Goal: Information Seeking & Learning: Learn about a topic

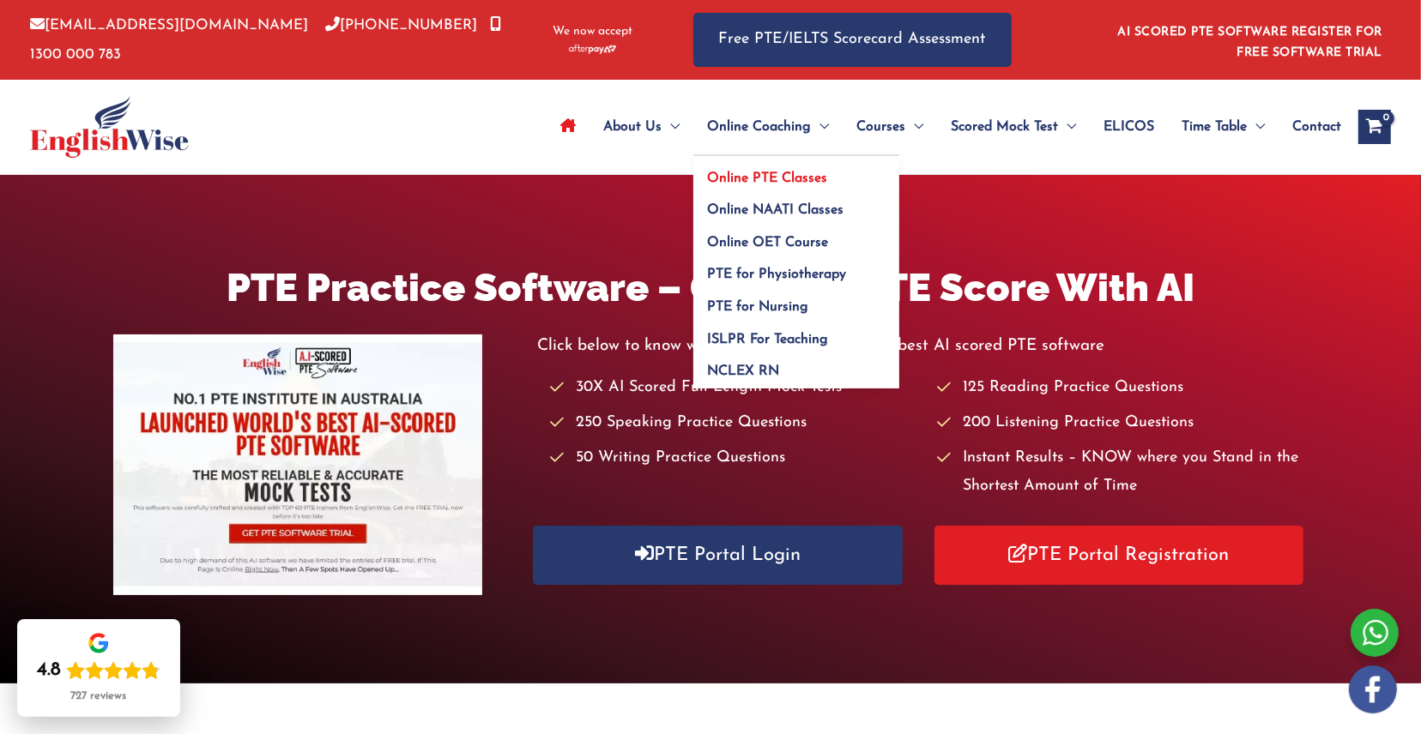
click at [749, 173] on span "Online PTE Classes" at bounding box center [767, 179] width 120 height 14
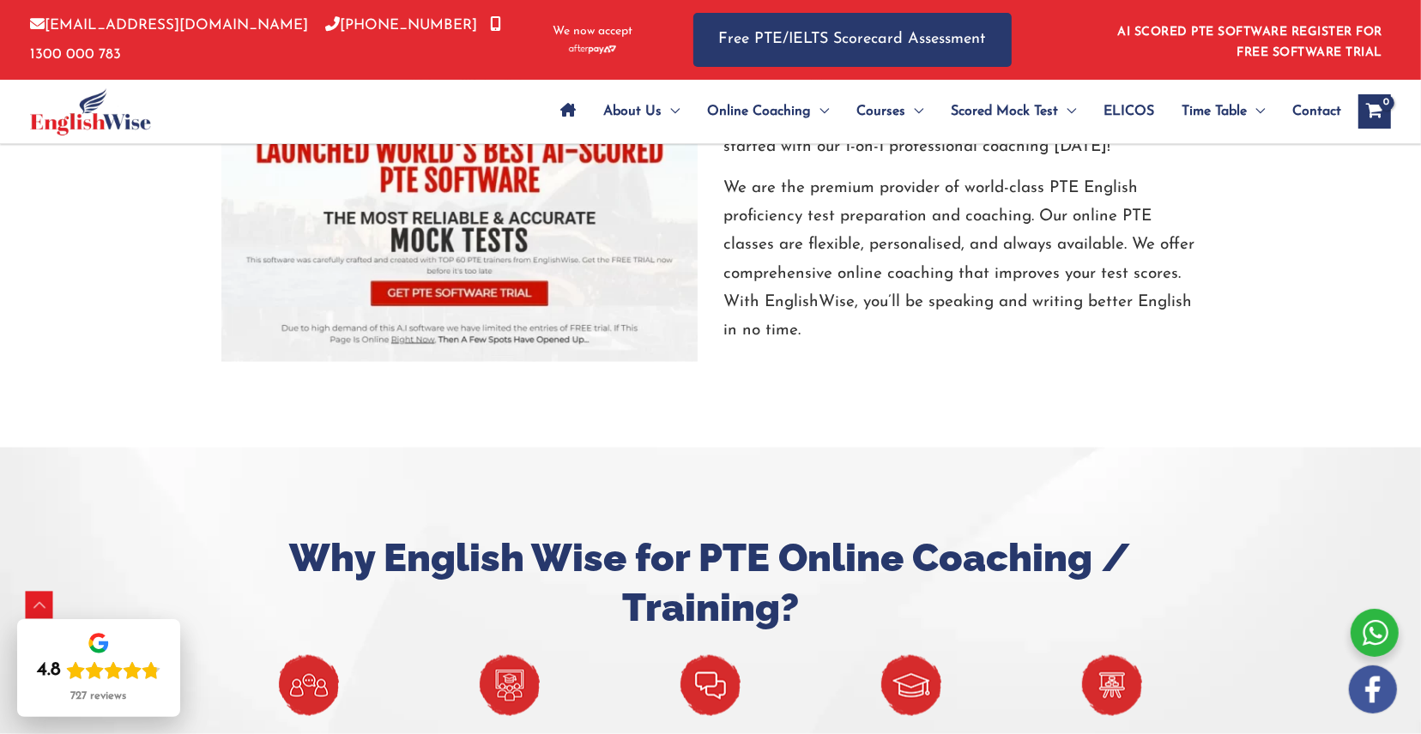
scroll to position [1833, 0]
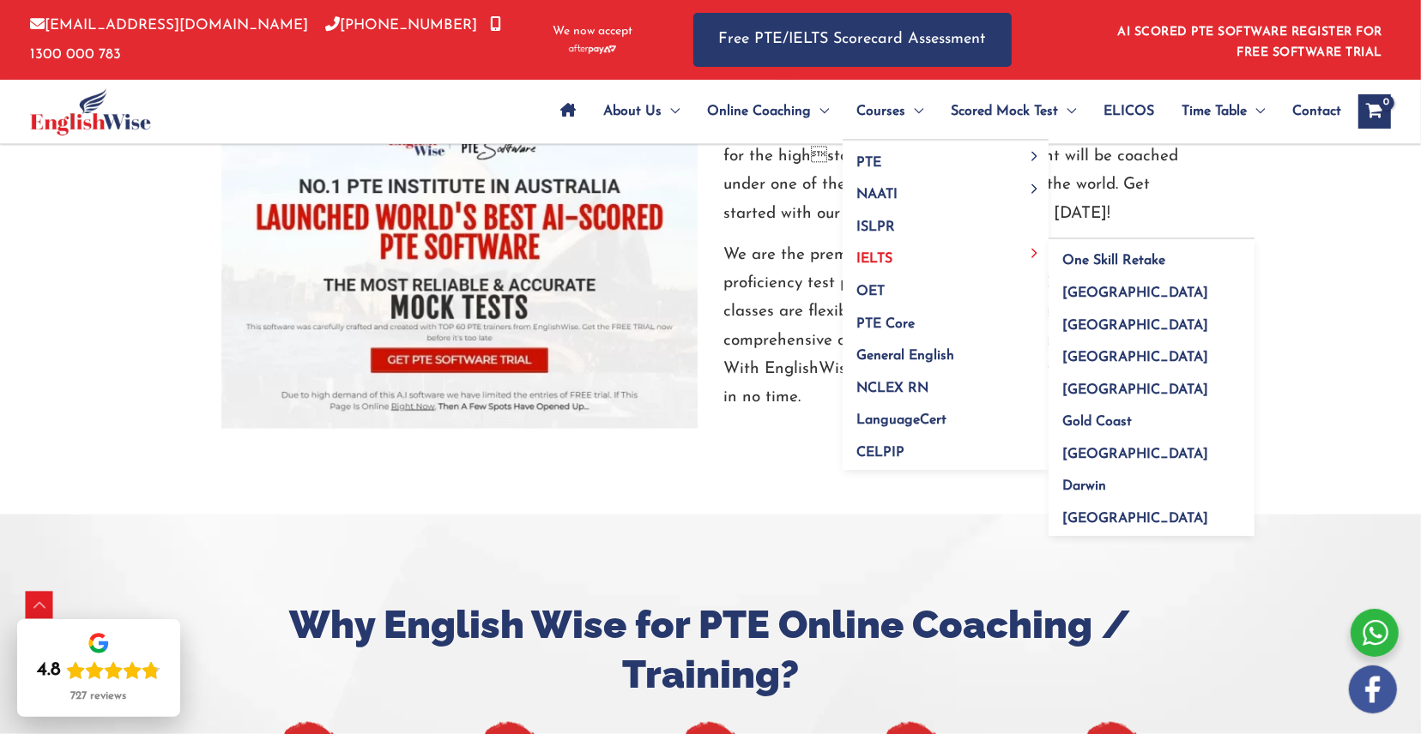
click at [957, 258] on link "IELTS" at bounding box center [945, 254] width 206 height 33
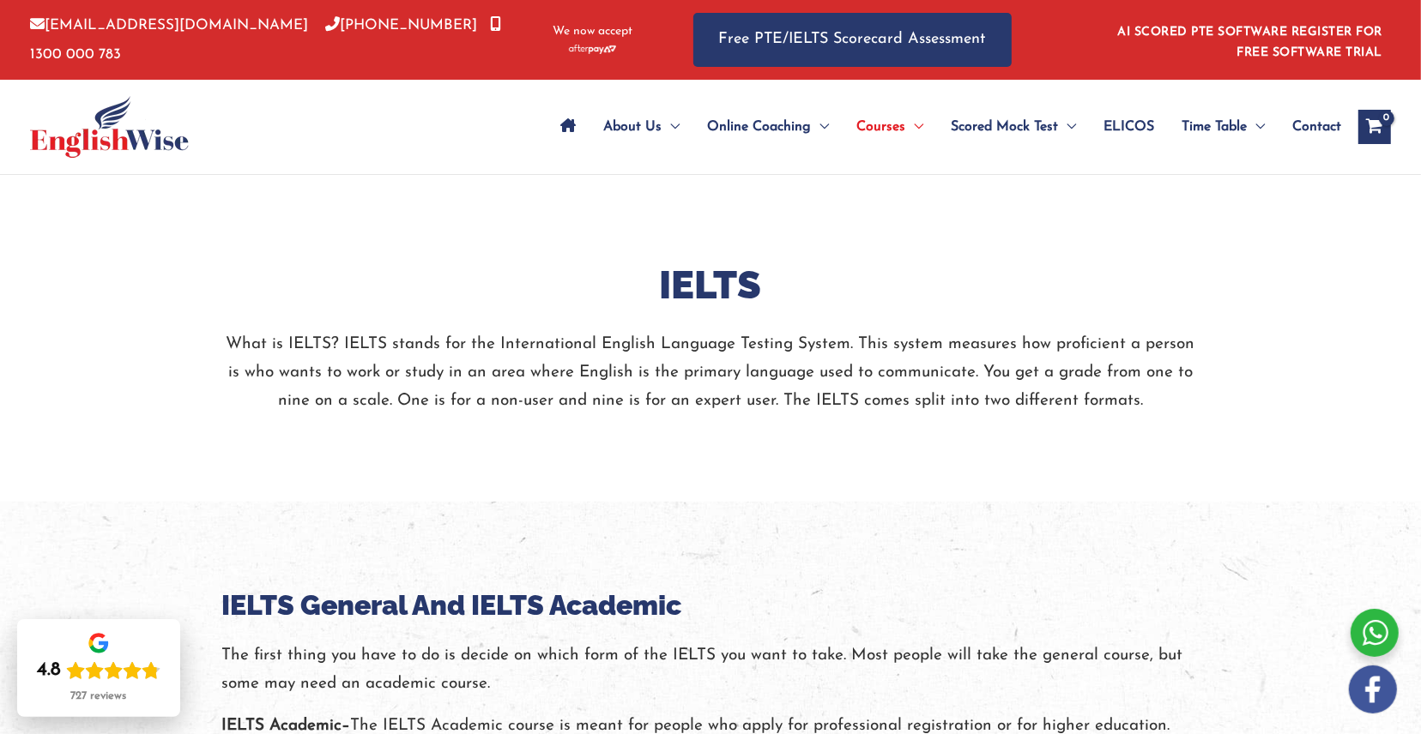
scroll to position [15, 0]
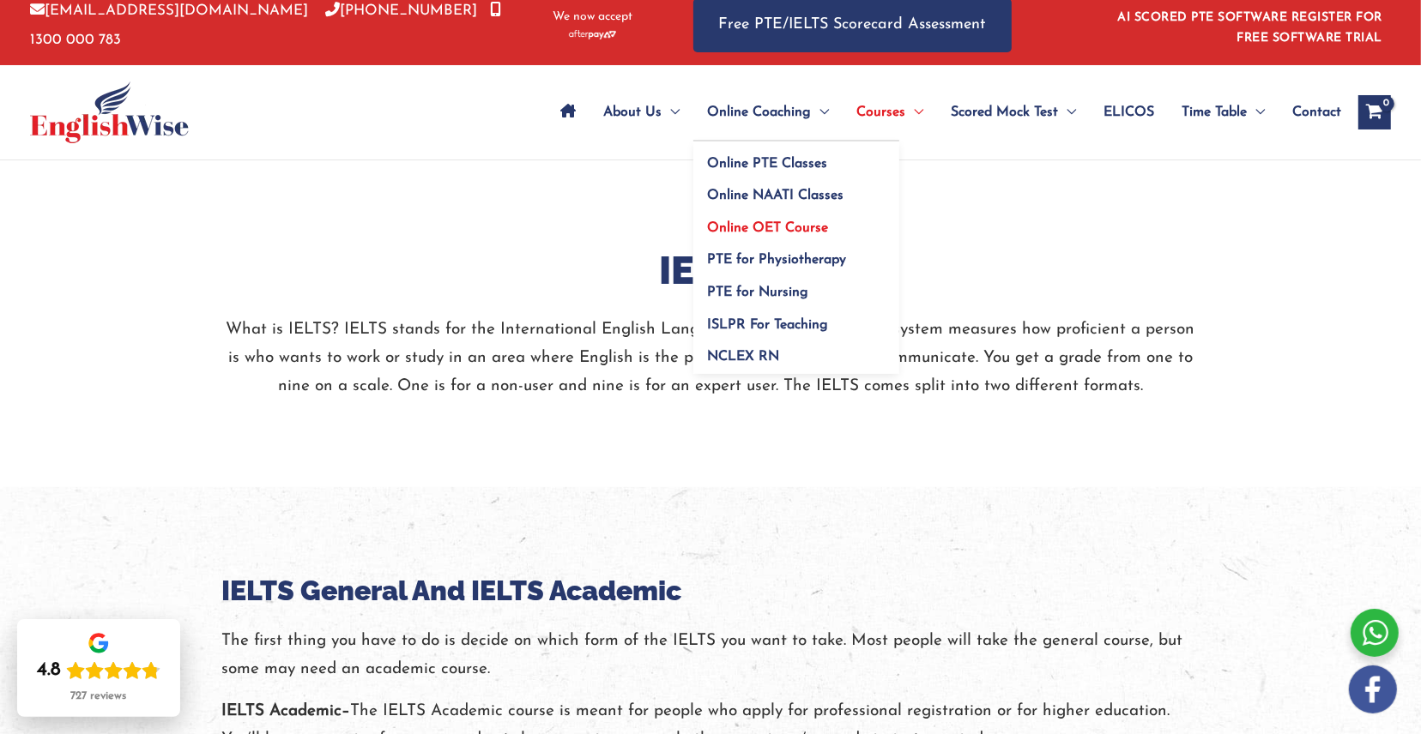
click at [748, 220] on link "Online OET Course" at bounding box center [796, 222] width 206 height 33
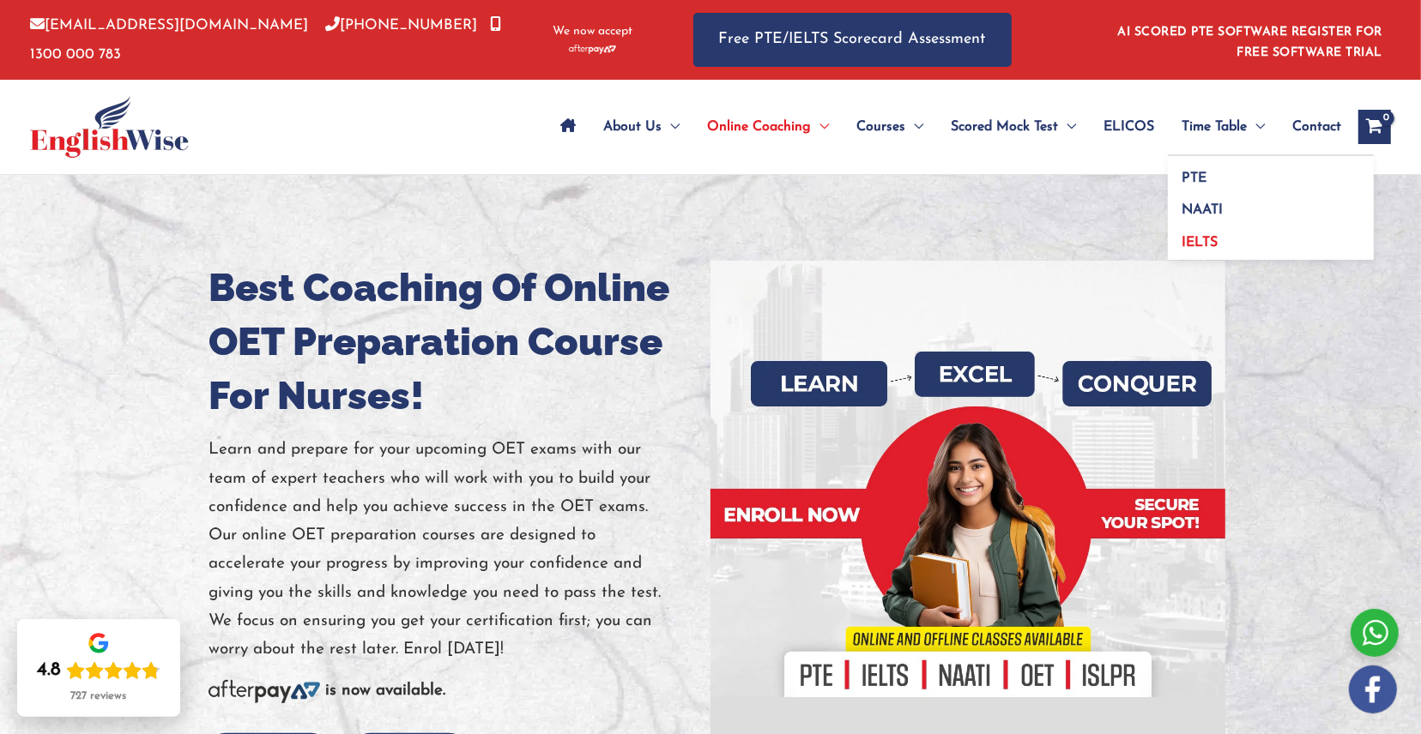
click at [1196, 231] on link "IELTS" at bounding box center [1271, 239] width 206 height 39
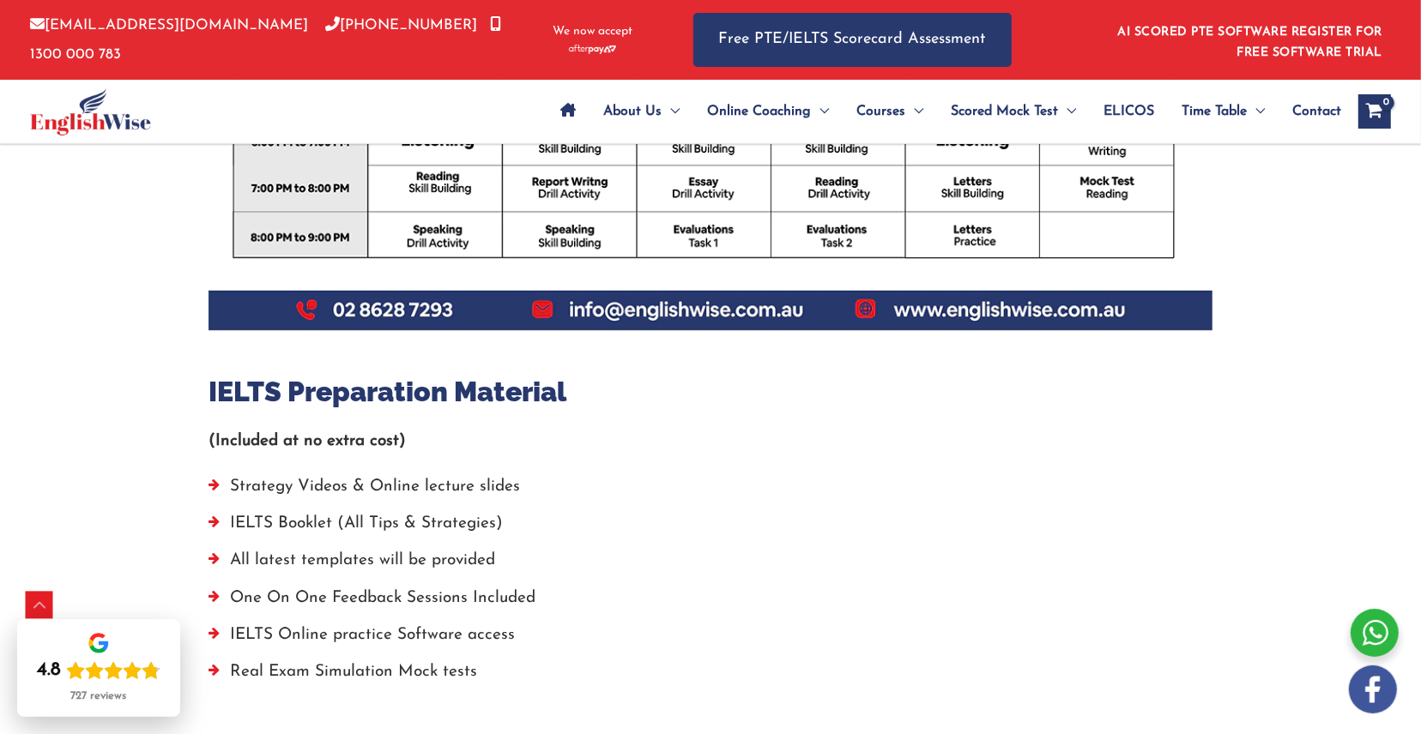
scroll to position [884, 0]
